Goal: Task Accomplishment & Management: Manage account settings

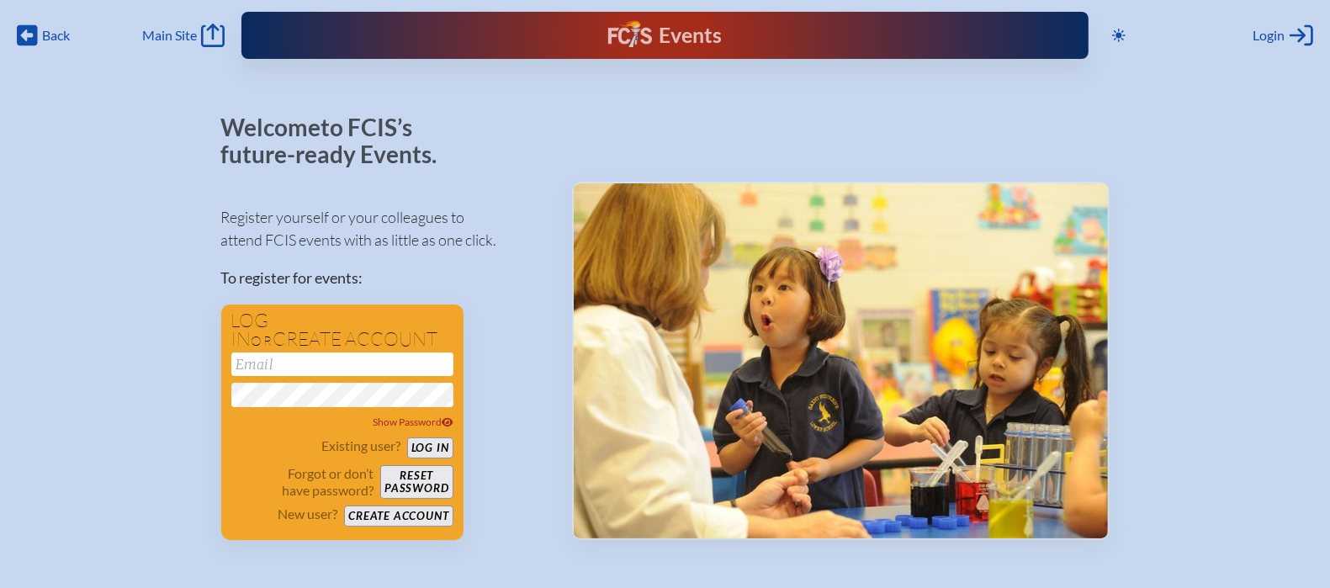
type input "[EMAIL_ADDRESS][DOMAIN_NAME]"
click at [688, 33] on div "Events" at bounding box center [665, 35] width 114 height 30
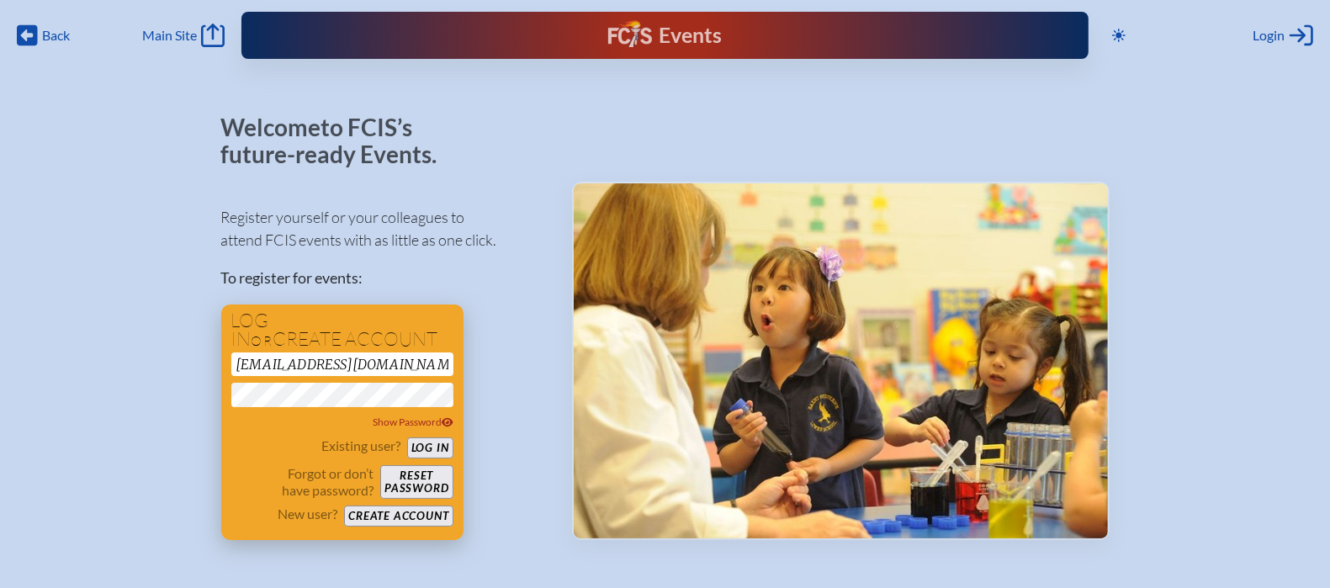
click at [423, 450] on button "Log in" at bounding box center [430, 447] width 46 height 21
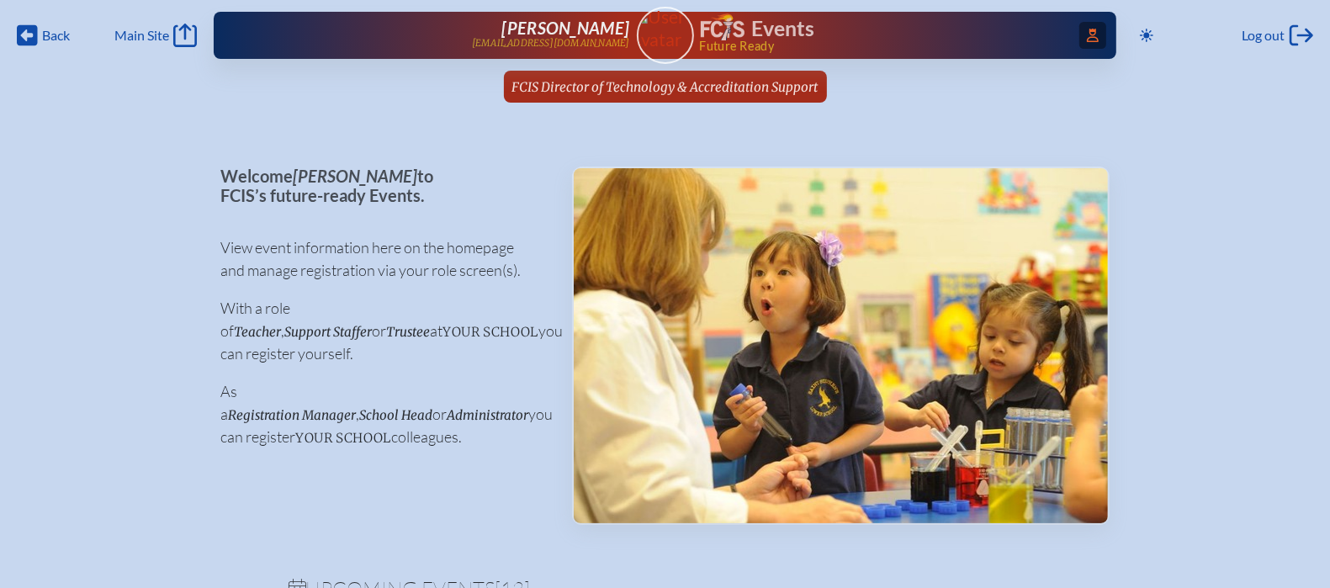
click at [1087, 37] on icon at bounding box center [1093, 35] width 12 height 13
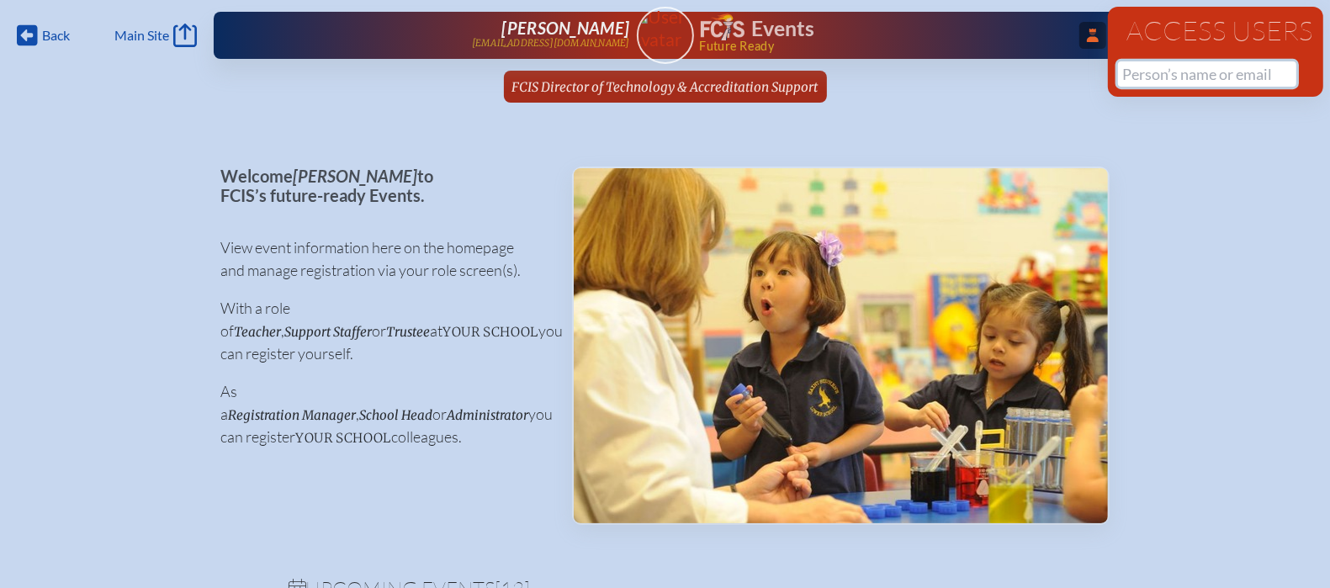
click at [1123, 71] on input "text" at bounding box center [1207, 73] width 178 height 25
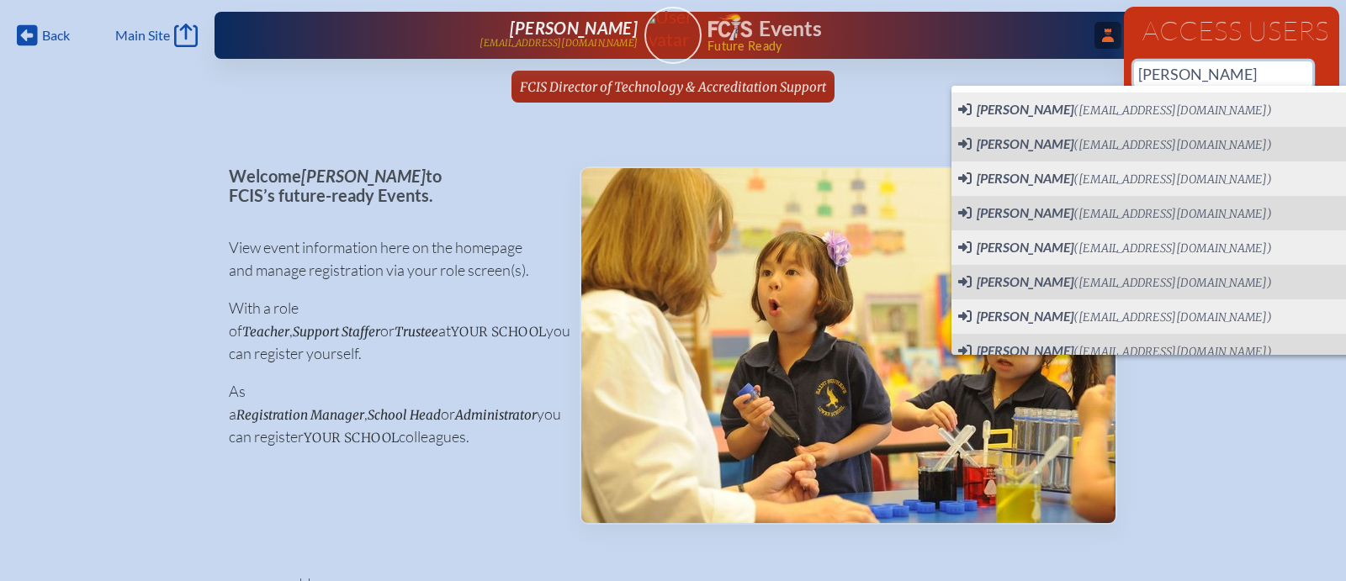
type input "[PERSON_NAME]"
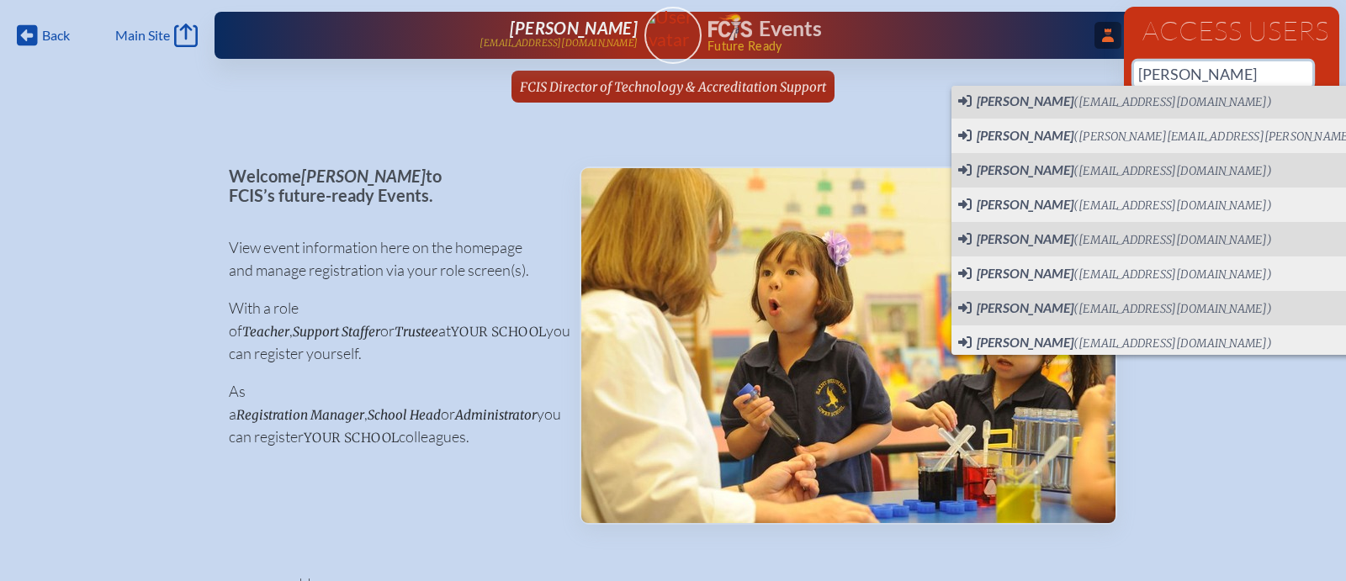
scroll to position [759, 0]
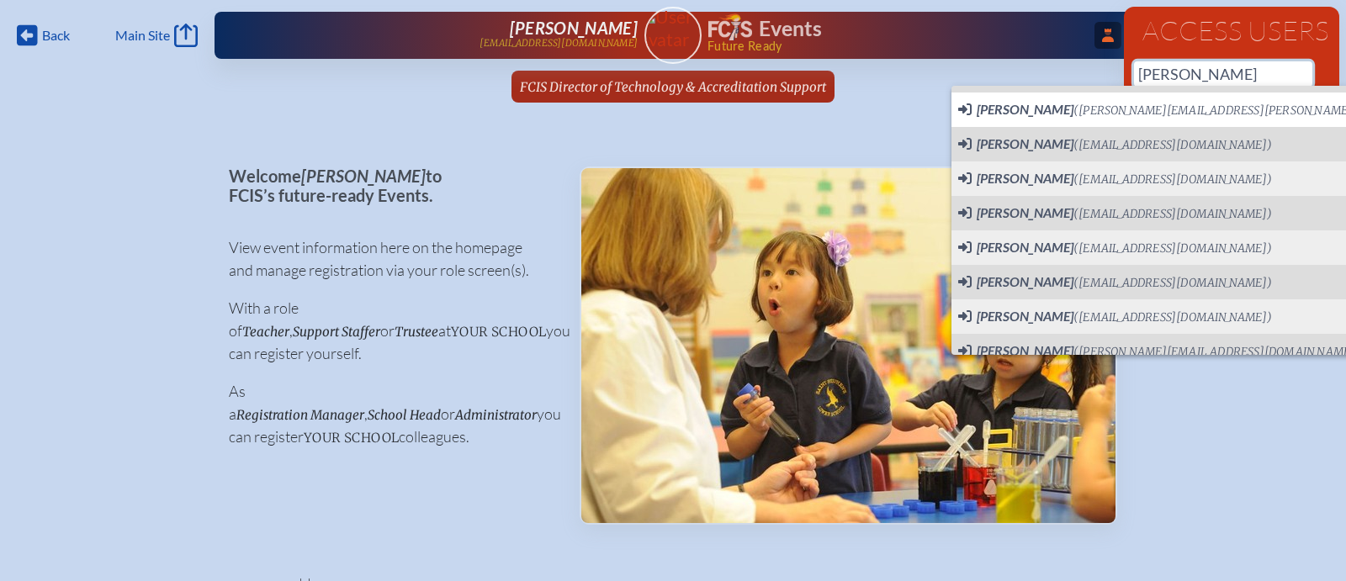
drag, startPoint x: 1179, startPoint y: 70, endPoint x: 1109, endPoint y: 68, distance: 69.8
click at [1109, 68] on div "Back Back Main Site Main Site Toggle to Dark Mode Log out Log out ...Close Acce…" at bounding box center [673, 56] width 1346 height 113
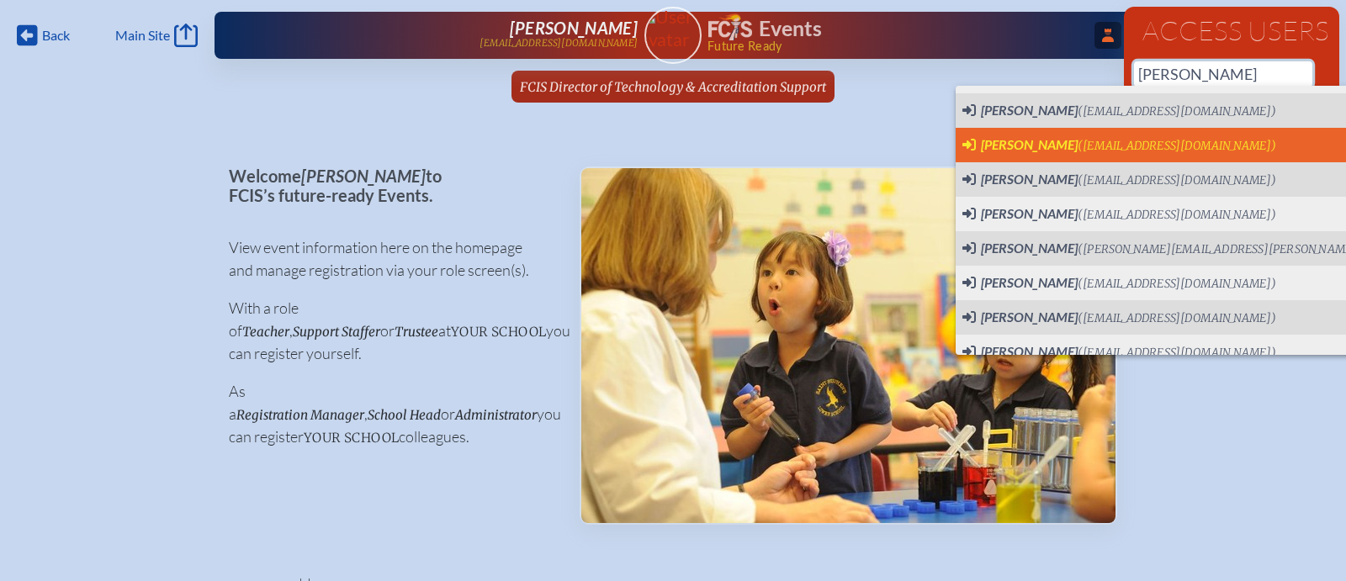
scroll to position [35, 0]
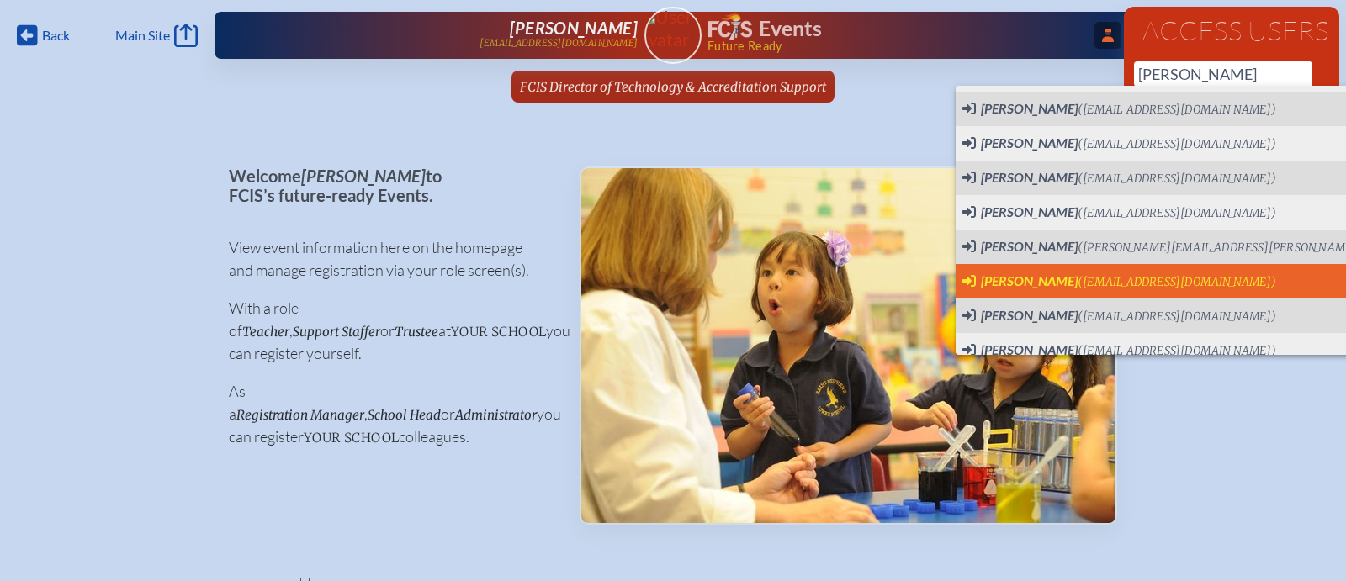
click at [1115, 272] on span "[PERSON_NAME] ([EMAIL_ADDRESS][DOMAIN_NAME])" at bounding box center [1119, 281] width 314 height 19
type input "[EMAIL_ADDRESS][DOMAIN_NAME]"
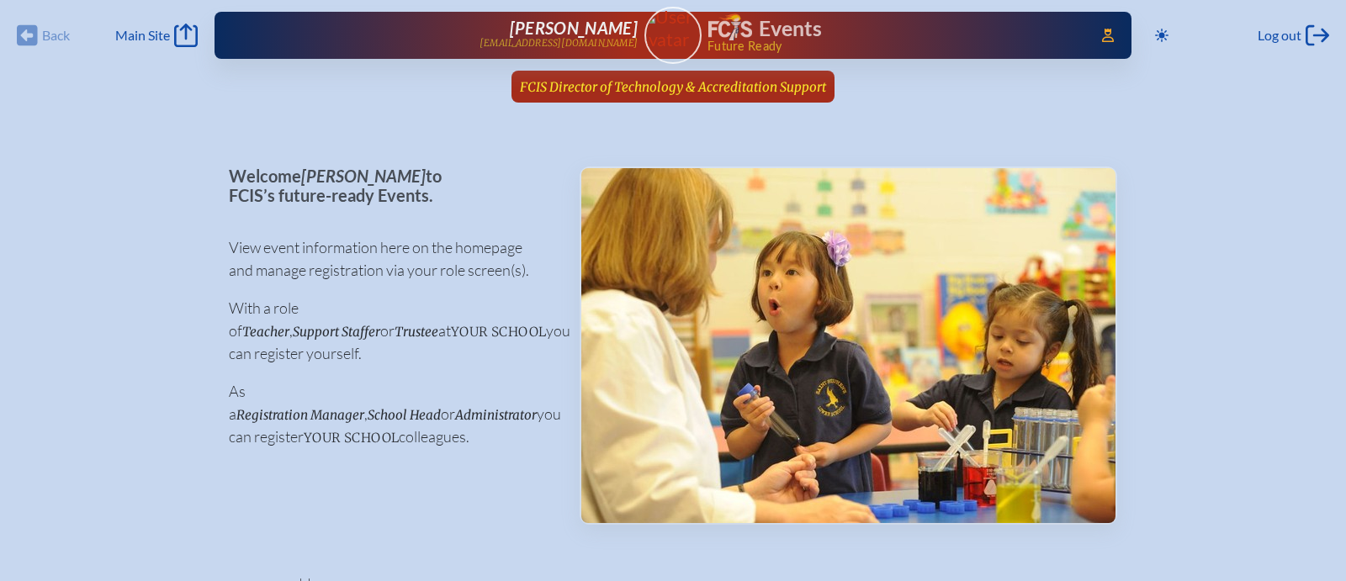
click at [654, 87] on span "FCIS Director of Technology & Accreditation Support" at bounding box center [673, 87] width 306 height 16
click at [1109, 38] on icon at bounding box center [1108, 35] width 12 height 13
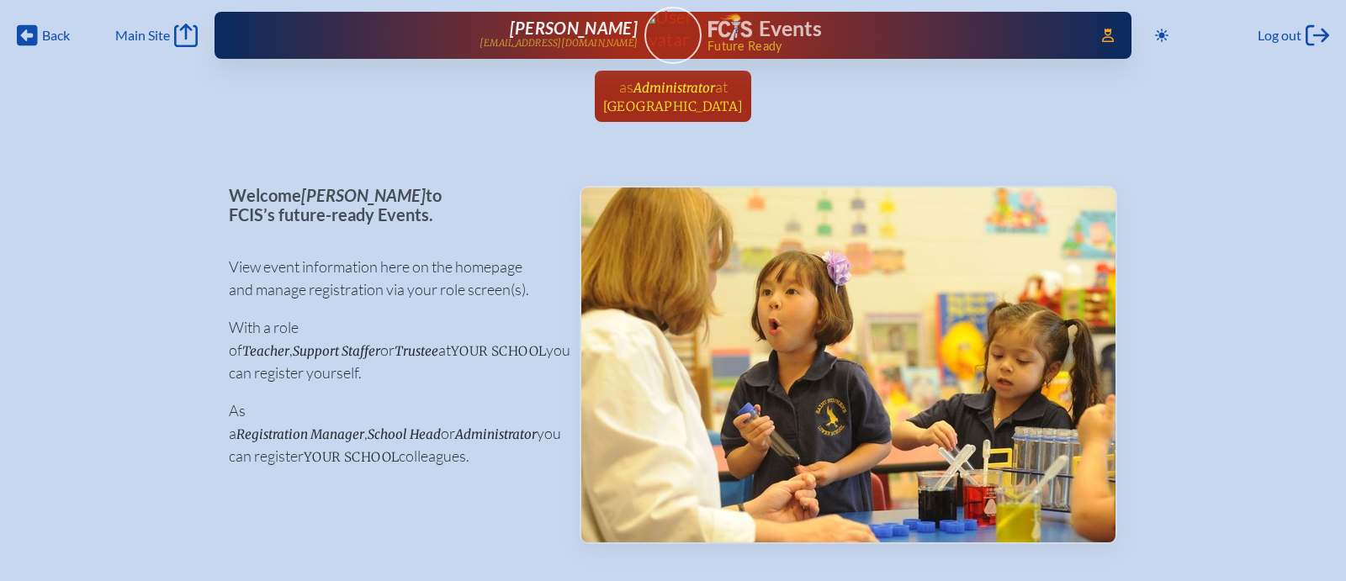
click at [672, 93] on span "Administrator" at bounding box center [674, 88] width 82 height 16
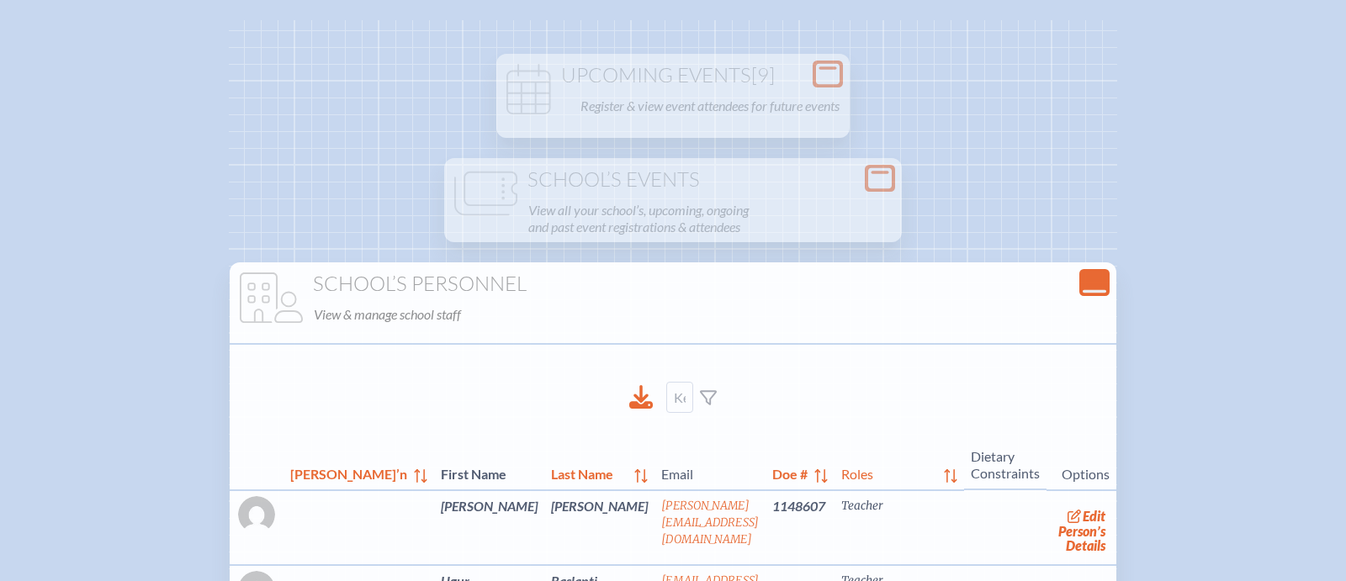
scroll to position [154, 0]
click at [1082, 287] on icon "Close Console" at bounding box center [1094, 281] width 24 height 24
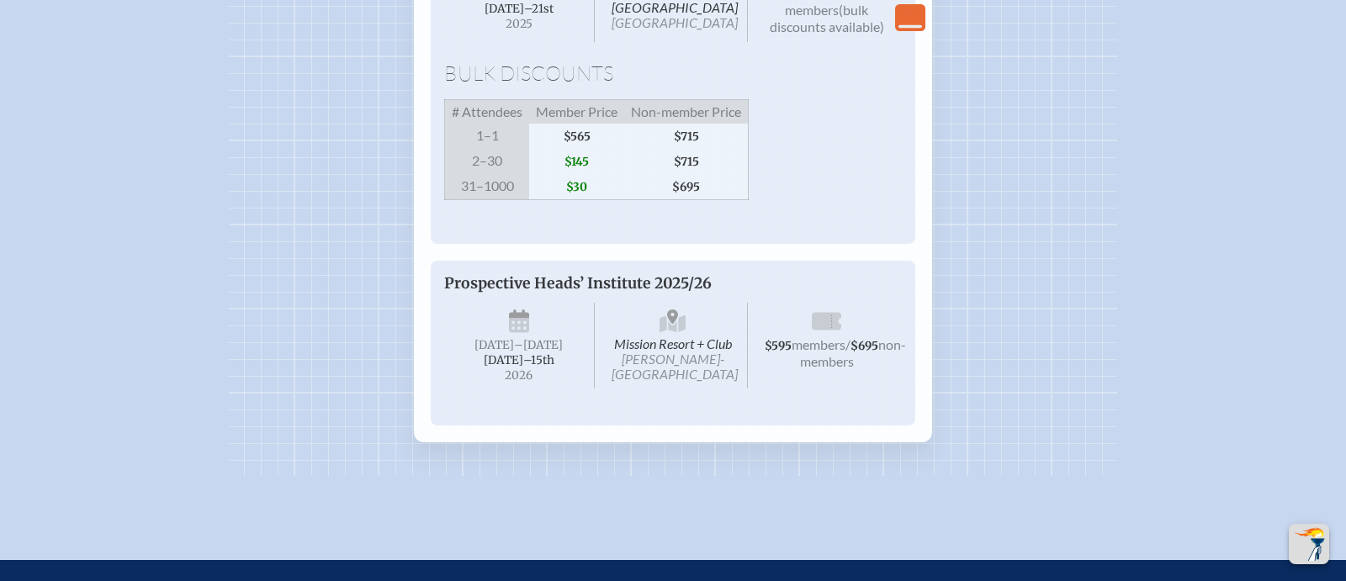
scroll to position [728, 0]
